Goal: Find specific page/section: Find specific page/section

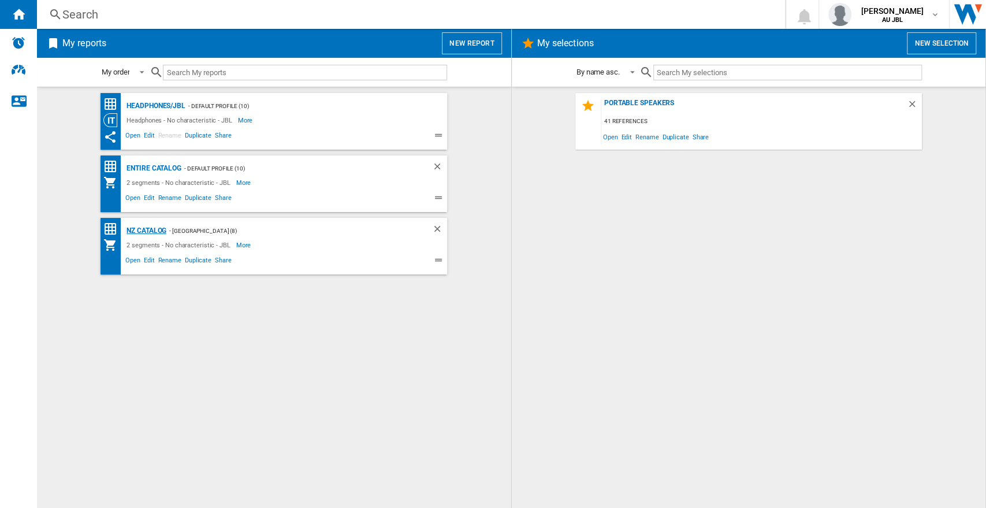
click at [161, 228] on div "NZ Catalog" at bounding box center [145, 230] width 43 height 14
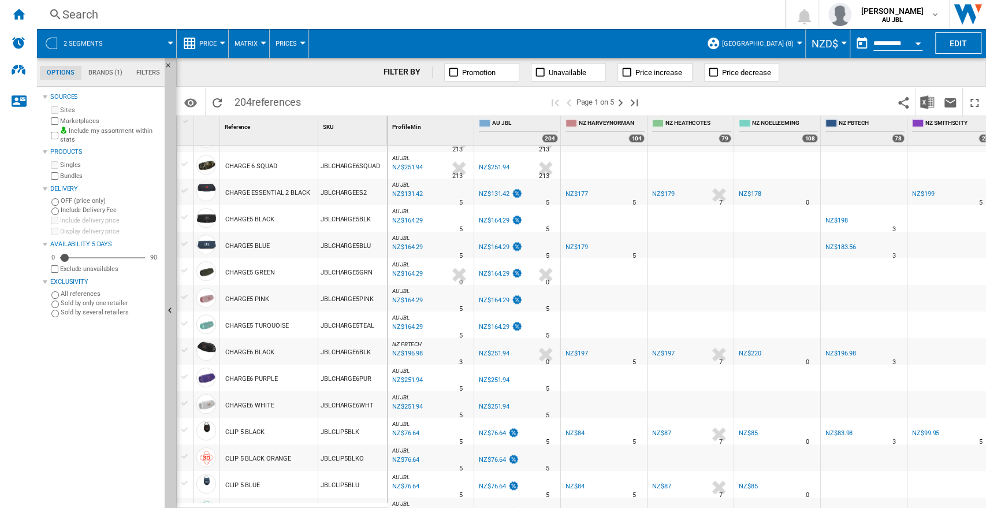
scroll to position [577, 0]
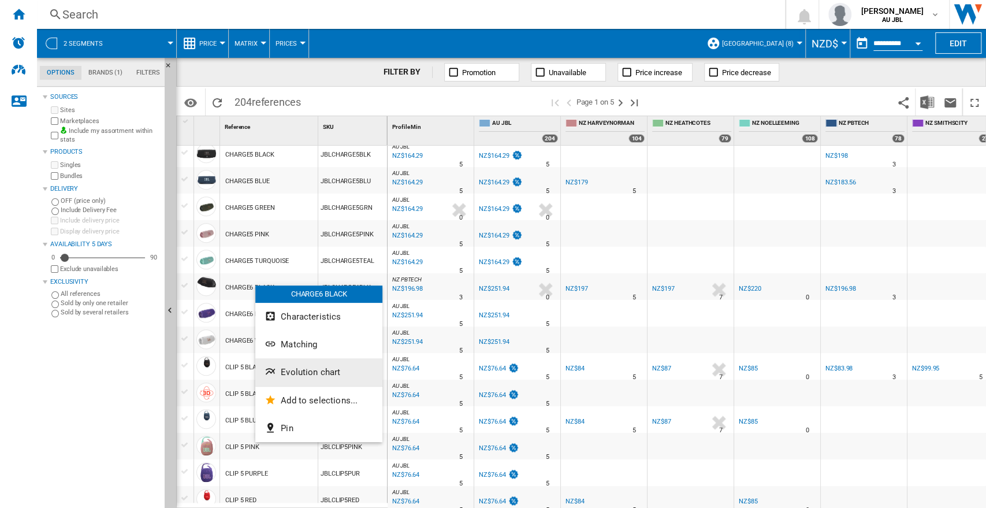
click at [310, 375] on span "Evolution chart" at bounding box center [310, 372] width 59 height 10
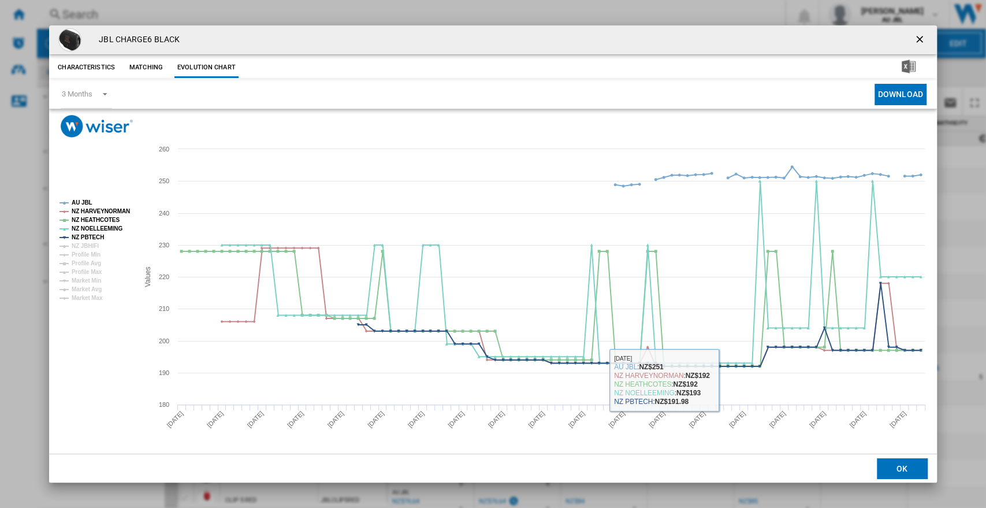
click at [919, 35] on ng-md-icon "getI18NText('BUTTONS.CLOSE_DIALOG')" at bounding box center [921, 40] width 14 height 14
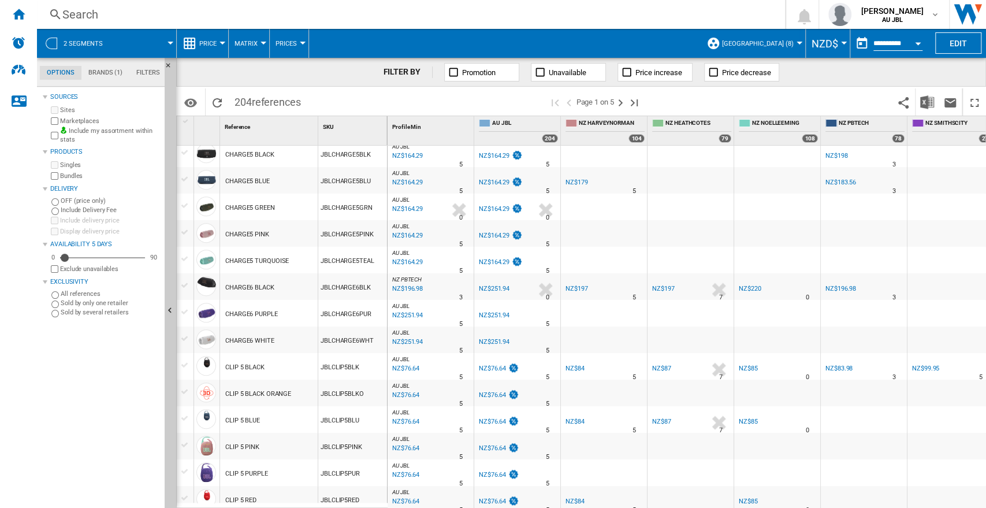
drag, startPoint x: 612, startPoint y: 285, endPoint x: 859, endPoint y: 285, distance: 247.7
click at [858, 273] on div "NZ PBTECH : NZ PBTECH -21.8 % NZ$196.98 % N/A 3 NZ PBTECH : NZ PBTECH AU JBL 0.…" at bounding box center [733, 273] width 693 height 0
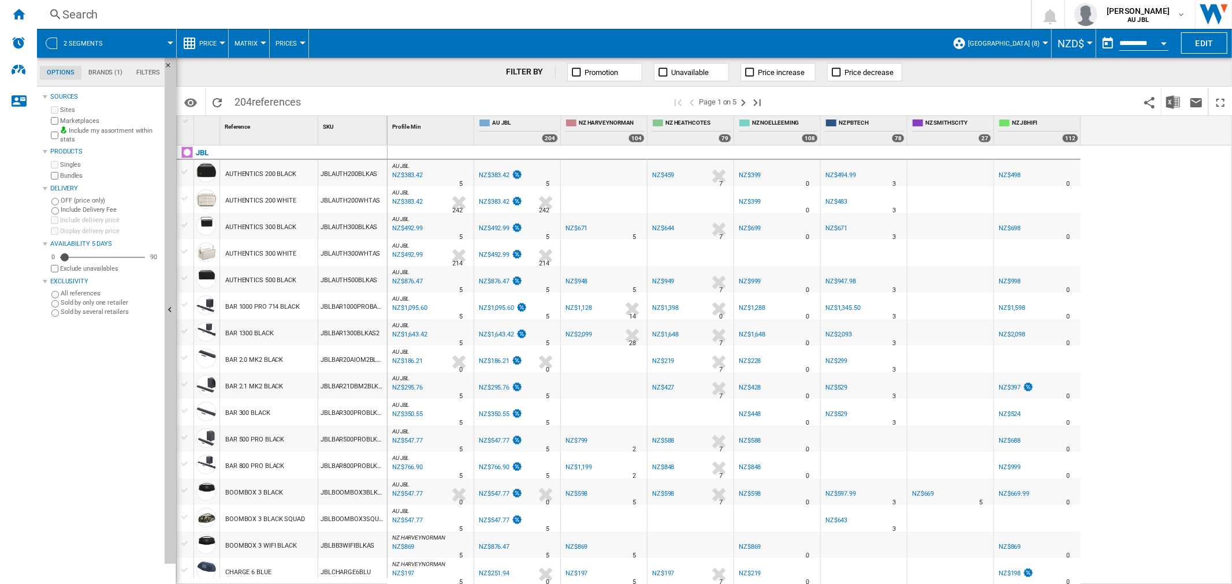
scroll to position [0, 0]
